Goal: Find specific page/section: Find specific page/section

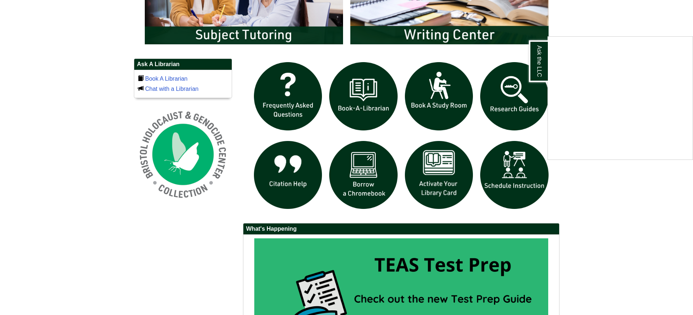
scroll to position [439, 0]
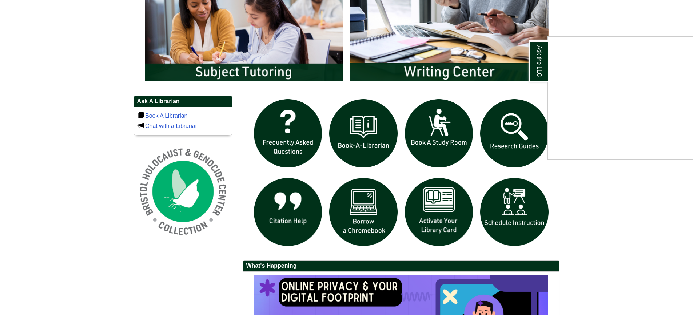
click at [437, 213] on div "Ask the LLC" at bounding box center [346, 157] width 693 height 315
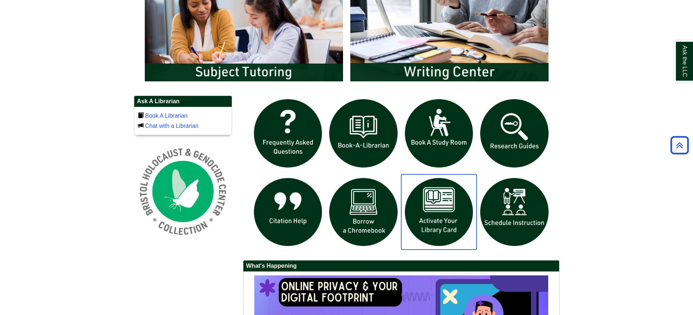
click at [437, 213] on img "slideshow" at bounding box center [439, 213] width 76 height 76
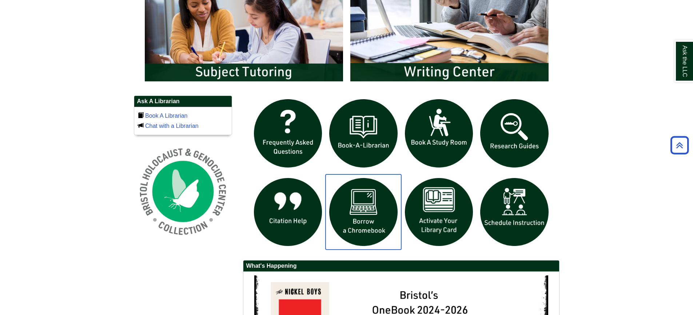
click at [367, 213] on img "slideshow" at bounding box center [364, 213] width 76 height 76
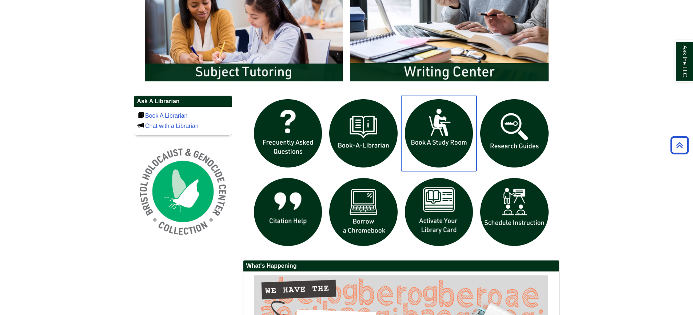
click at [437, 132] on img "slideshow" at bounding box center [439, 134] width 76 height 76
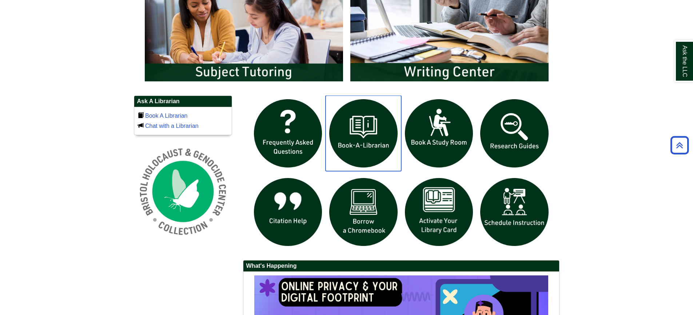
click at [351, 135] on img "slideshow" at bounding box center [364, 134] width 76 height 76
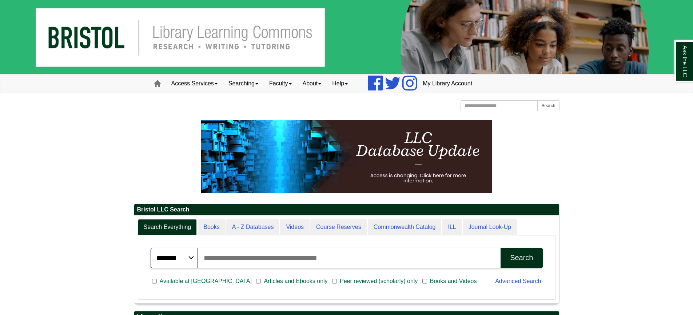
scroll to position [88, 425]
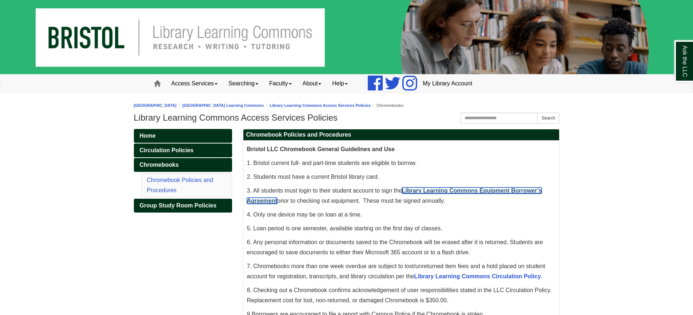
click at [495, 190] on link "Library Learning Commons Equipment Borrower’s Agreement" at bounding box center [394, 196] width 295 height 16
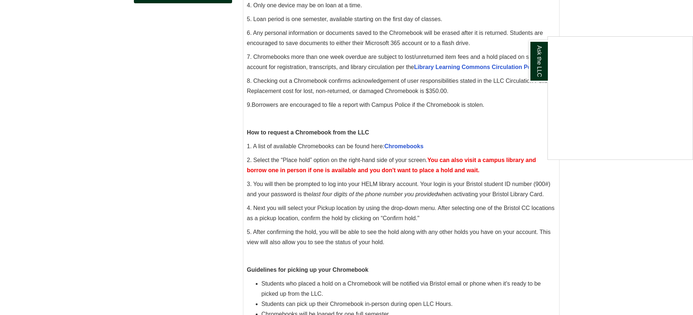
scroll to position [214, 0]
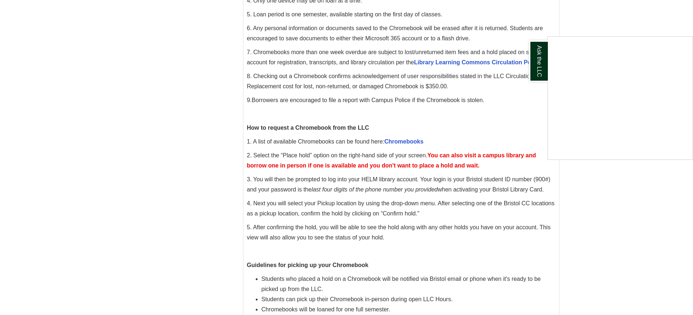
click at [415, 139] on div "Ask the LLC" at bounding box center [346, 157] width 693 height 315
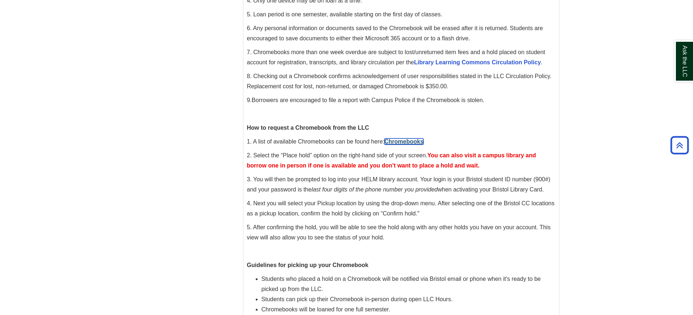
click at [404, 141] on link "Chromebooks" at bounding box center [404, 142] width 39 height 6
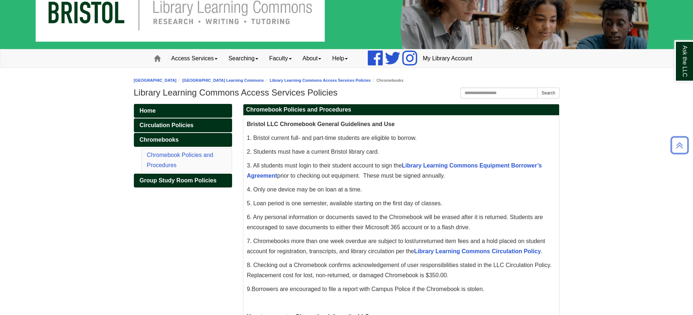
scroll to position [0, 0]
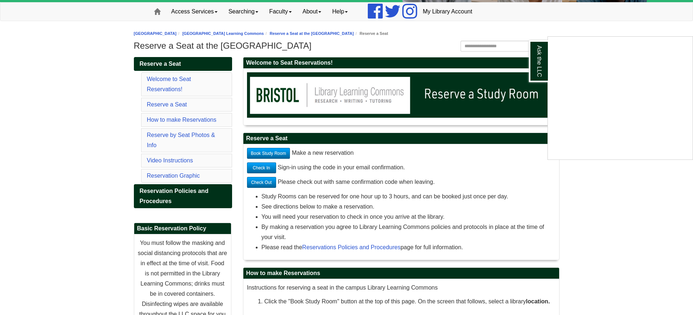
scroll to position [76, 0]
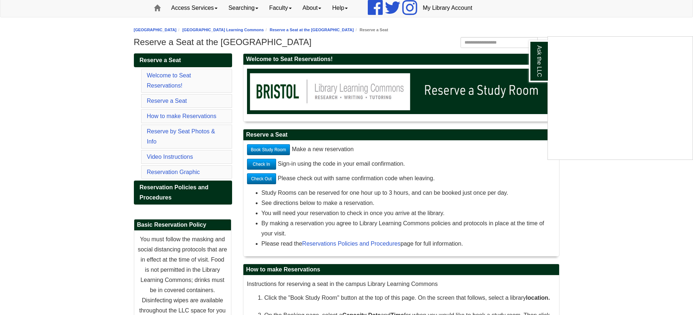
click at [273, 148] on div "Ask the LLC" at bounding box center [346, 157] width 693 height 315
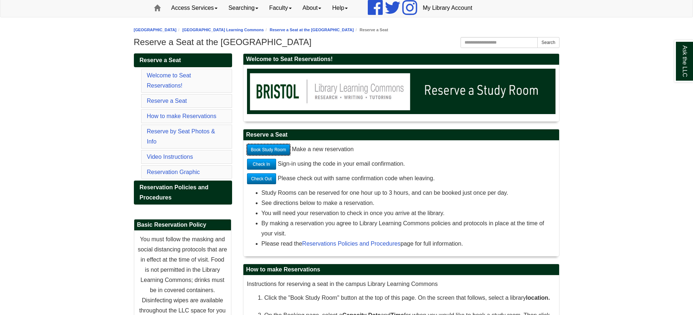
click at [273, 149] on link "Book Study Room" at bounding box center [268, 149] width 43 height 11
